Goal: Information Seeking & Learning: Learn about a topic

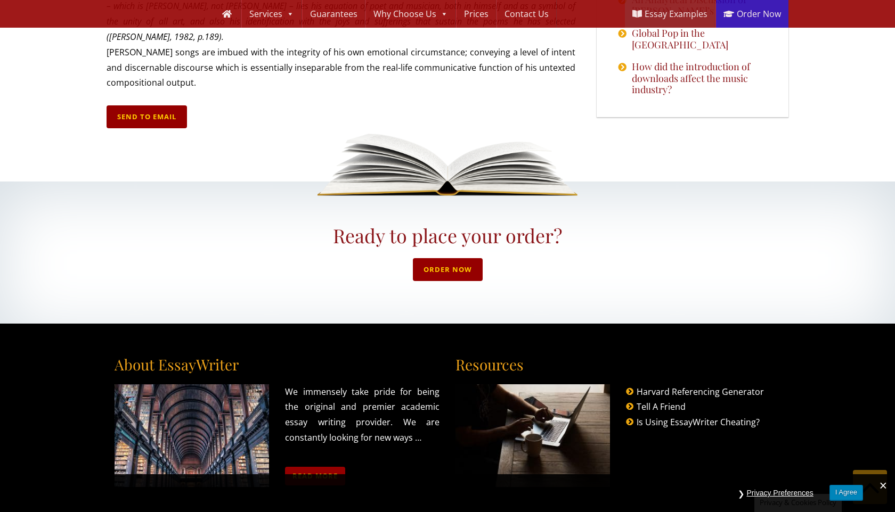
scroll to position [1763, 0]
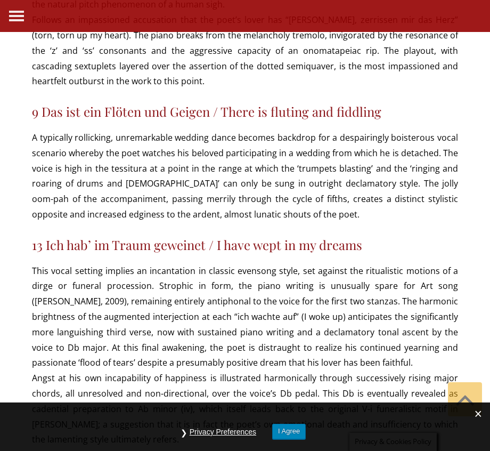
scroll to position [1380, 0]
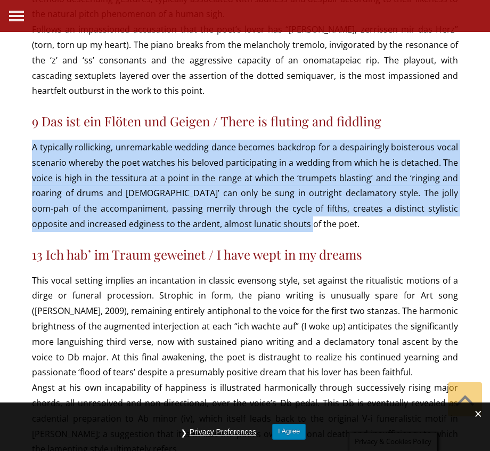
drag, startPoint x: 311, startPoint y: 150, endPoint x: 32, endPoint y: 71, distance: 289.9
click at [32, 140] on p "A typically rollicking, unremarkable wedding dance becomes backdrop for a despa…" at bounding box center [245, 186] width 426 height 92
copy p "A typically rollicking, unremarkable wedding dance becomes backdrop for a despa…"
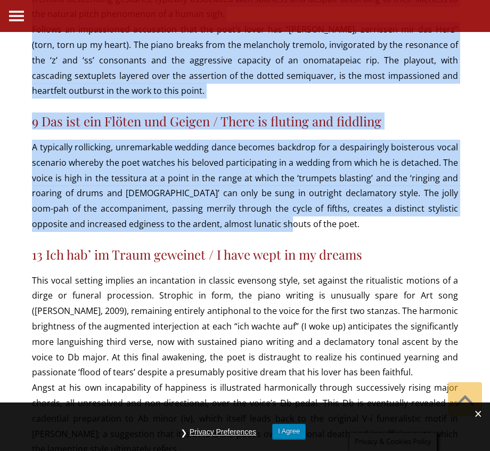
drag, startPoint x: 29, startPoint y: 68, endPoint x: 279, endPoint y: 145, distance: 261.0
click at [279, 145] on div "Send to Email Your name must be between 5 and 60 characters long. Please provid…" at bounding box center [245, 411] width 490 height 3123
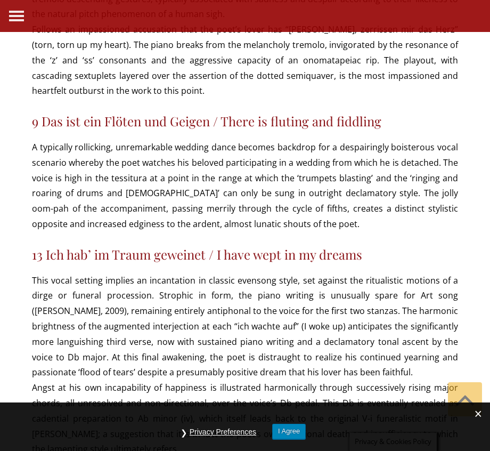
click at [305, 152] on p "A typically rollicking, unremarkable wedding dance becomes backdrop for a despa…" at bounding box center [245, 186] width 426 height 92
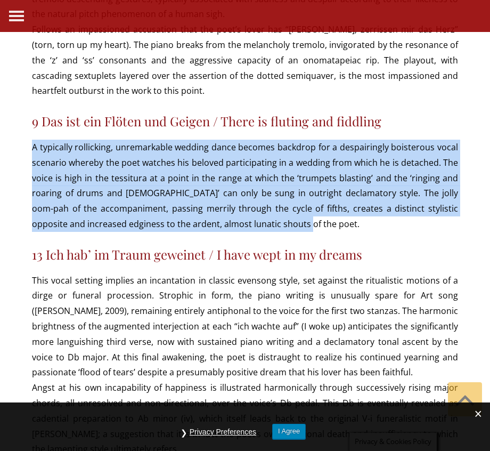
drag, startPoint x: 303, startPoint y: 147, endPoint x: 33, endPoint y: 72, distance: 280.2
click at [33, 140] on p "A typically rollicking, unremarkable wedding dance becomes backdrop for a despa…" at bounding box center [245, 186] width 426 height 92
copy p "A typically rollicking, unremarkable wedding dance becomes backdrop for a despa…"
